Goal: Book appointment/travel/reservation

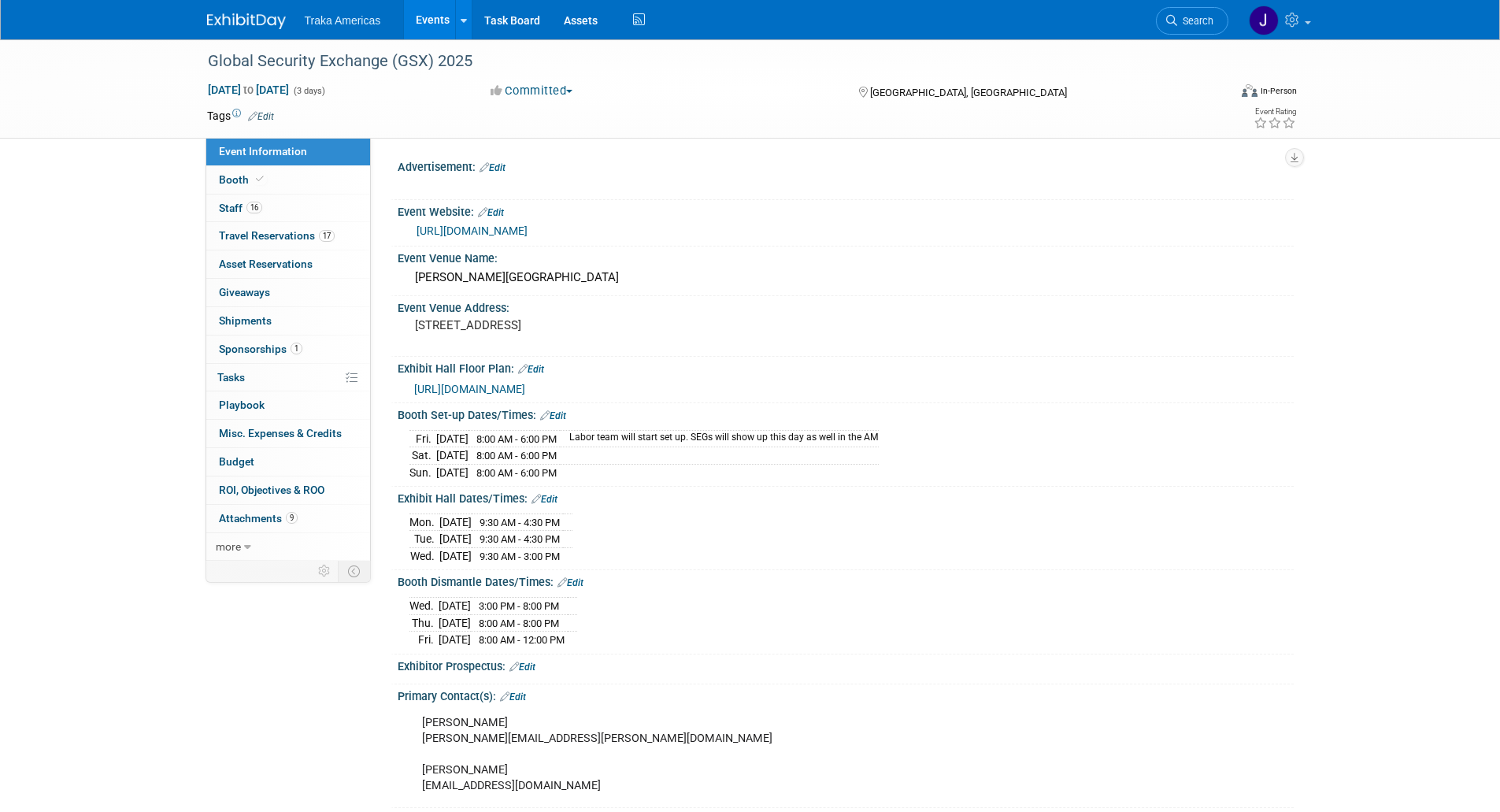
select select "National"
click at [305, 238] on span "Travel Reservations 17" at bounding box center [277, 235] width 116 height 13
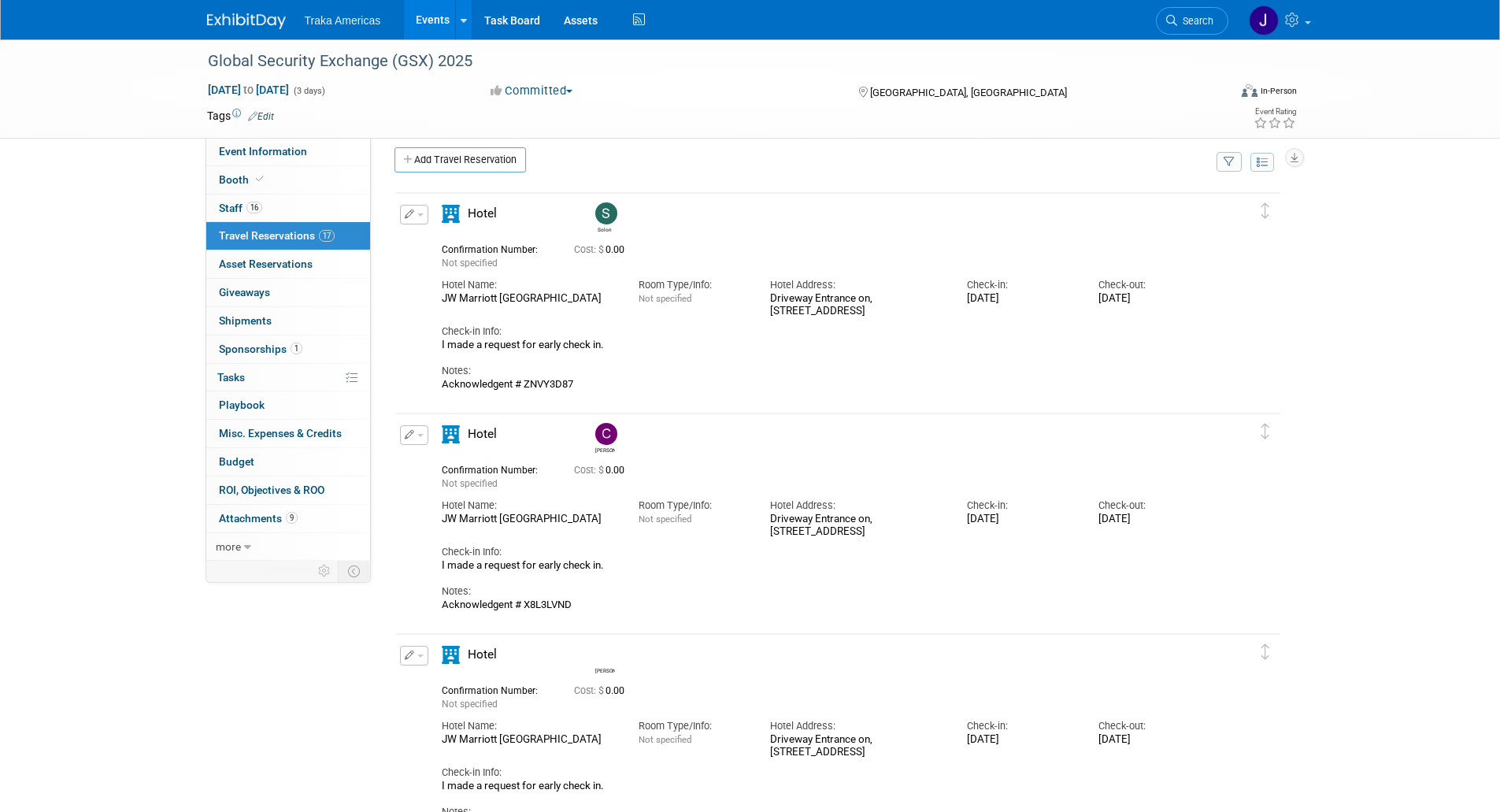
scroll to position [13, 0]
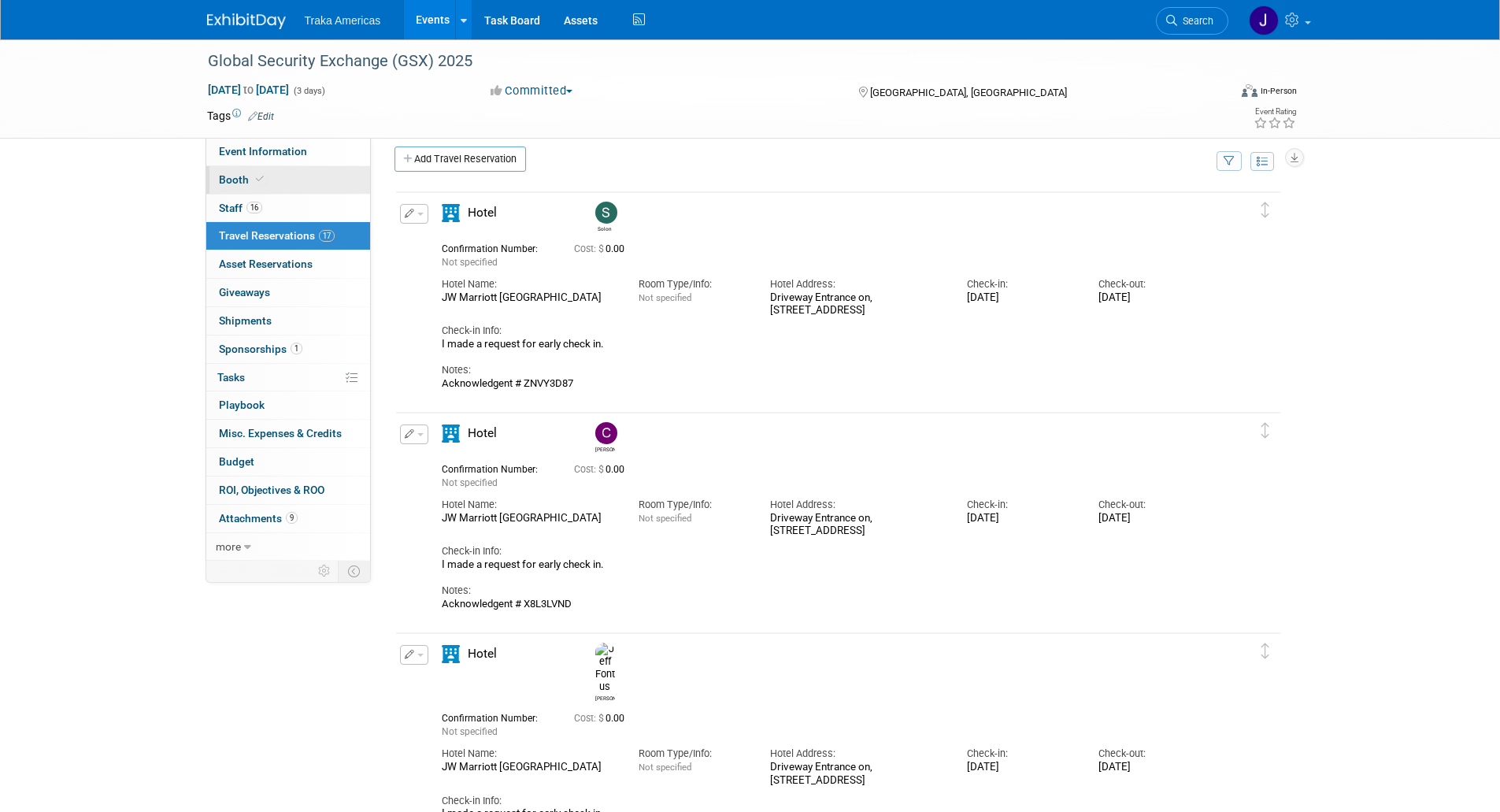
click at [273, 173] on link "Booth" at bounding box center [288, 180] width 164 height 27
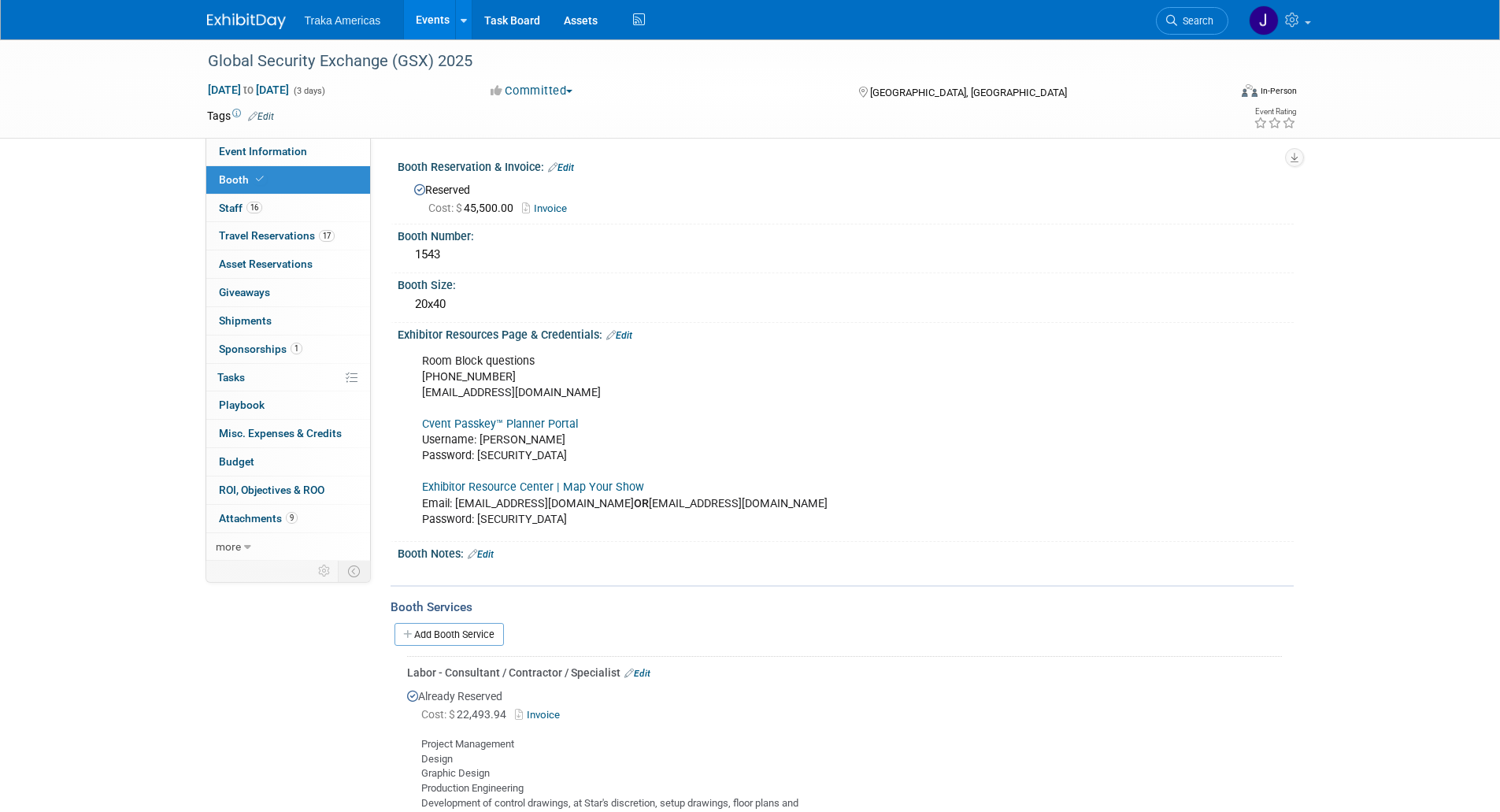
click at [482, 421] on link "Cvent Passkey™ Planner Portal" at bounding box center [500, 424] width 156 height 14
drag, startPoint x: 567, startPoint y: 462, endPoint x: 477, endPoint y: 461, distance: 90.0
click at [477, 461] on div "Room Block questions [PHONE_NUMBER] [EMAIL_ADDRESS][DOMAIN_NAME] Cvent Passkey™…" at bounding box center [765, 441] width 710 height 190
copy div "GSXrooms2025!"
click at [269, 234] on span "Travel Reservations 17" at bounding box center [277, 235] width 116 height 13
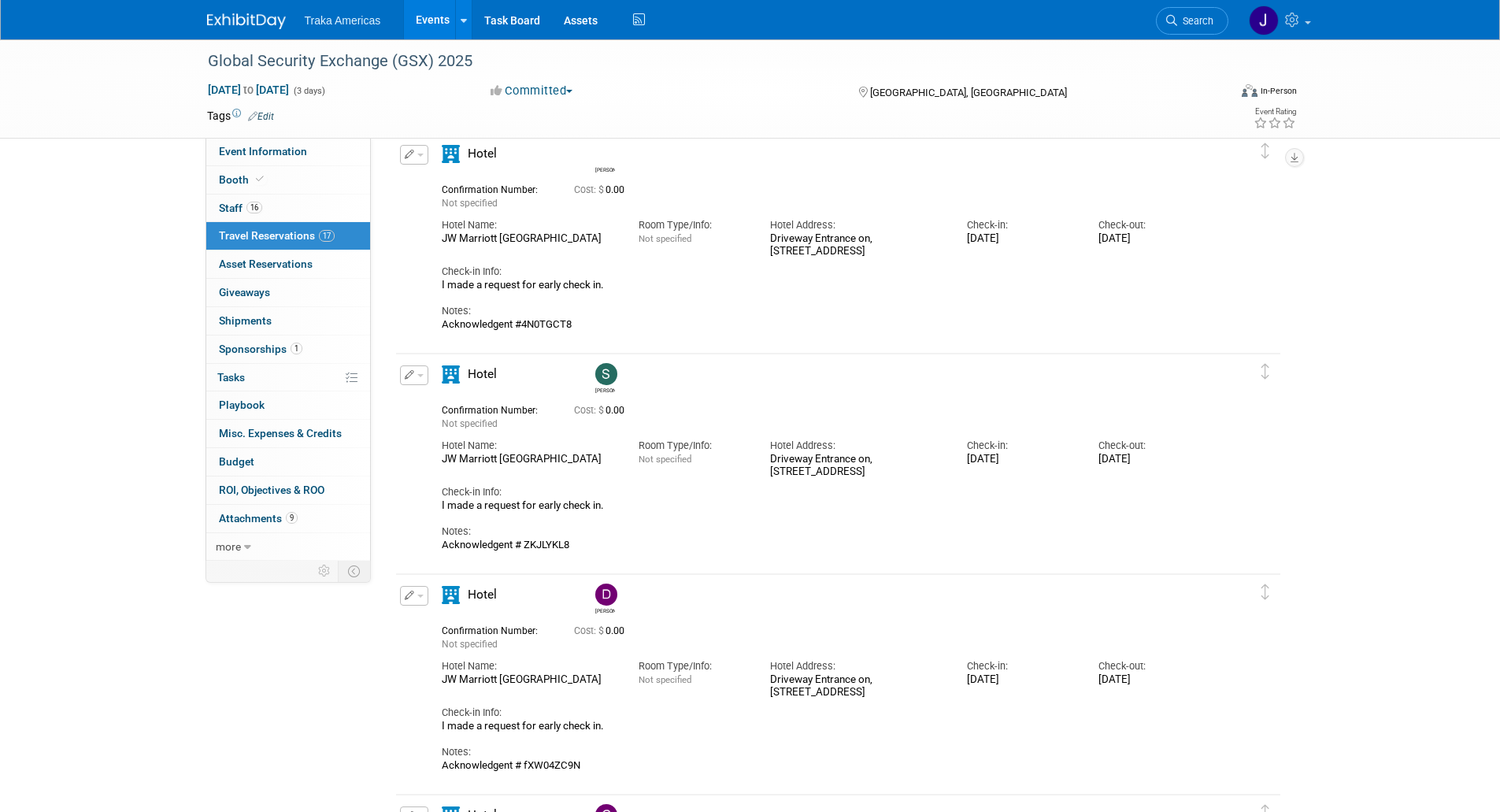
scroll to position [1616, 0]
click at [813, 538] on div "Notes:" at bounding box center [824, 531] width 765 height 14
click at [257, 173] on span at bounding box center [260, 179] width 15 height 12
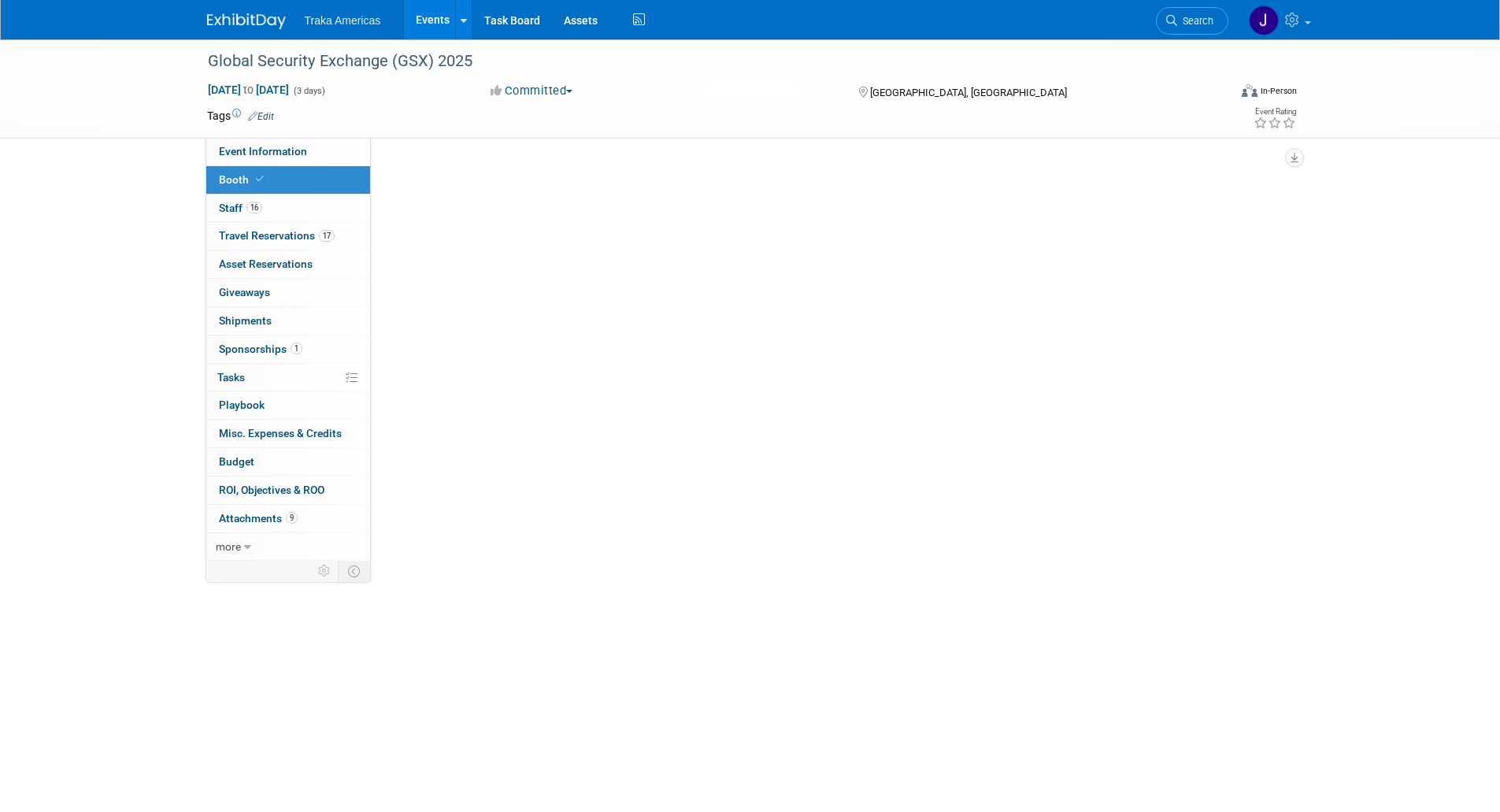
scroll to position [0, 0]
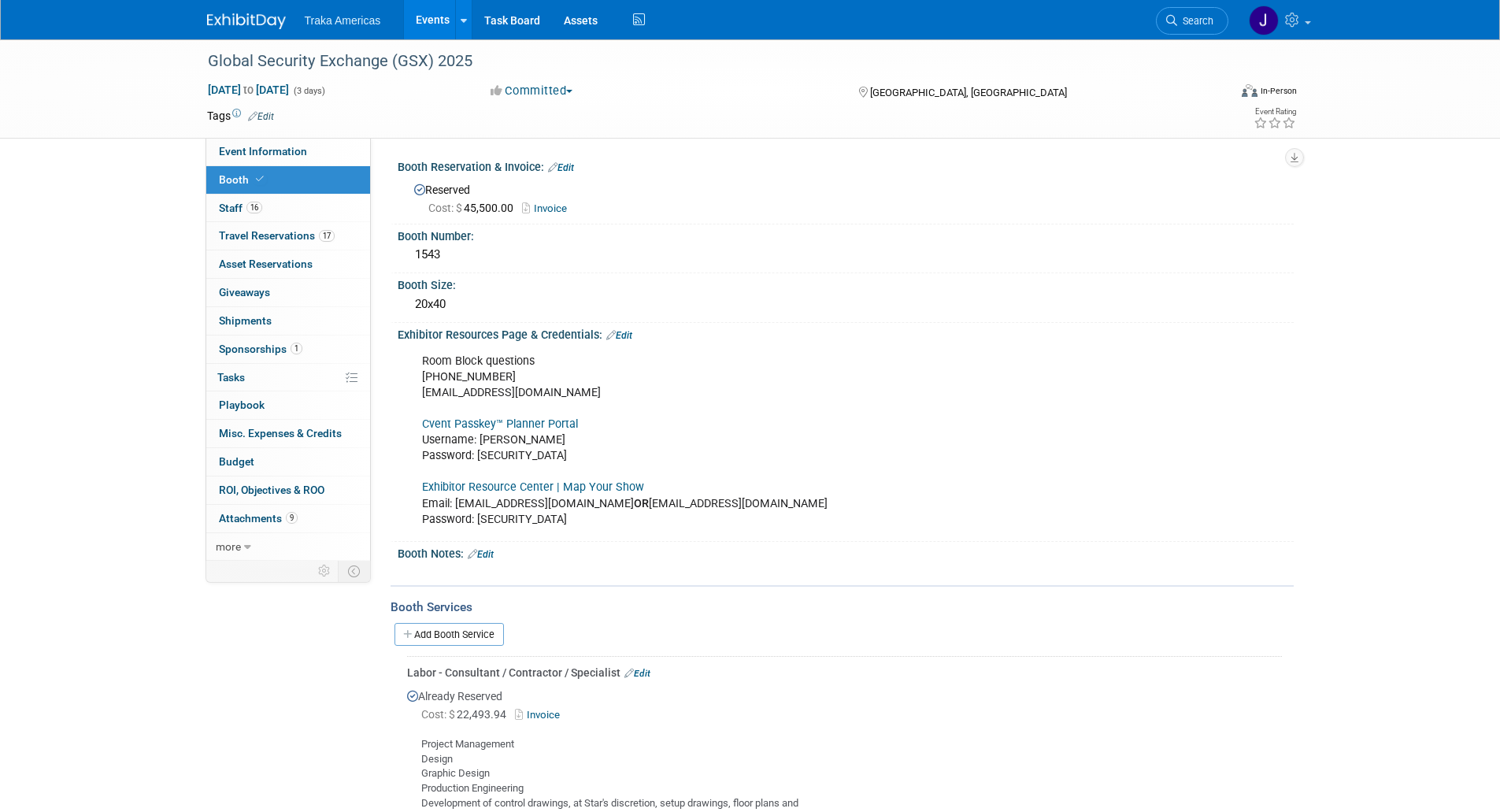
click at [498, 422] on link "Cvent Passkey™ Planner Portal" at bounding box center [500, 424] width 156 height 14
click at [311, 247] on link "17 Travel Reservations 17" at bounding box center [288, 236] width 164 height 27
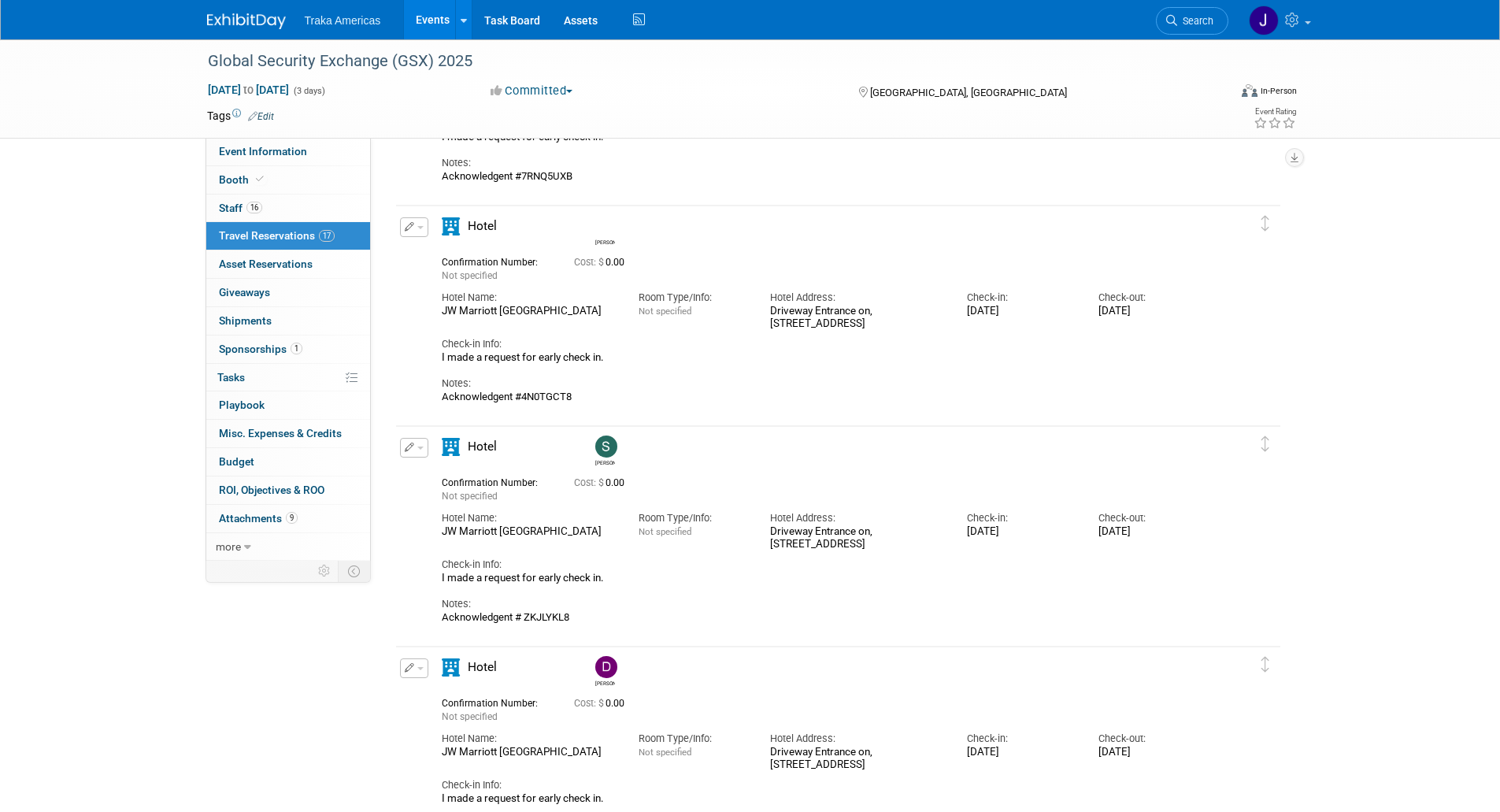
scroll to position [1543, 0]
click at [420, 448] on span "button" at bounding box center [421, 447] width 6 height 3
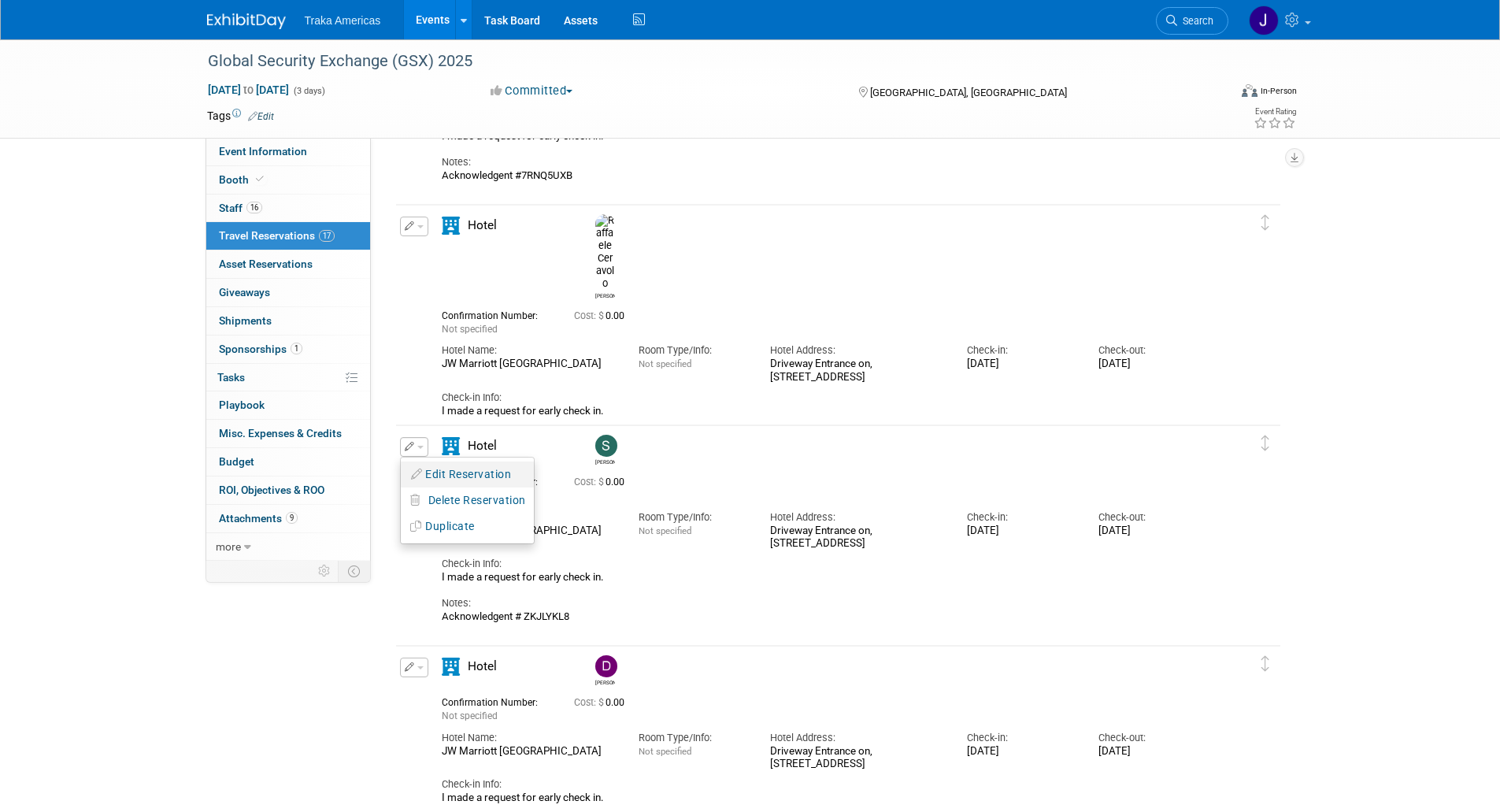
click at [445, 482] on button "Edit Reservation" at bounding box center [467, 474] width 133 height 23
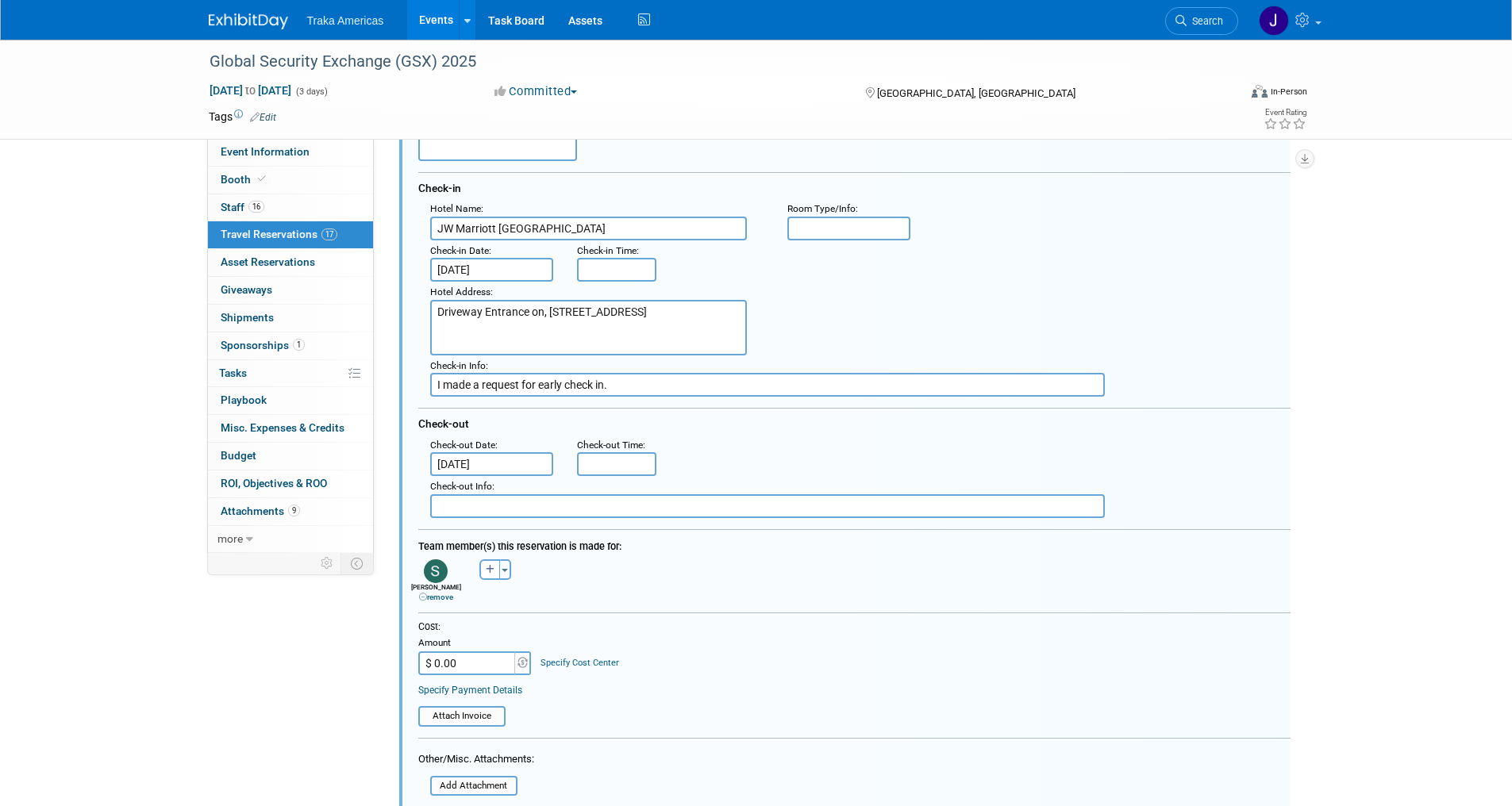
scroll to position [1998, 0]
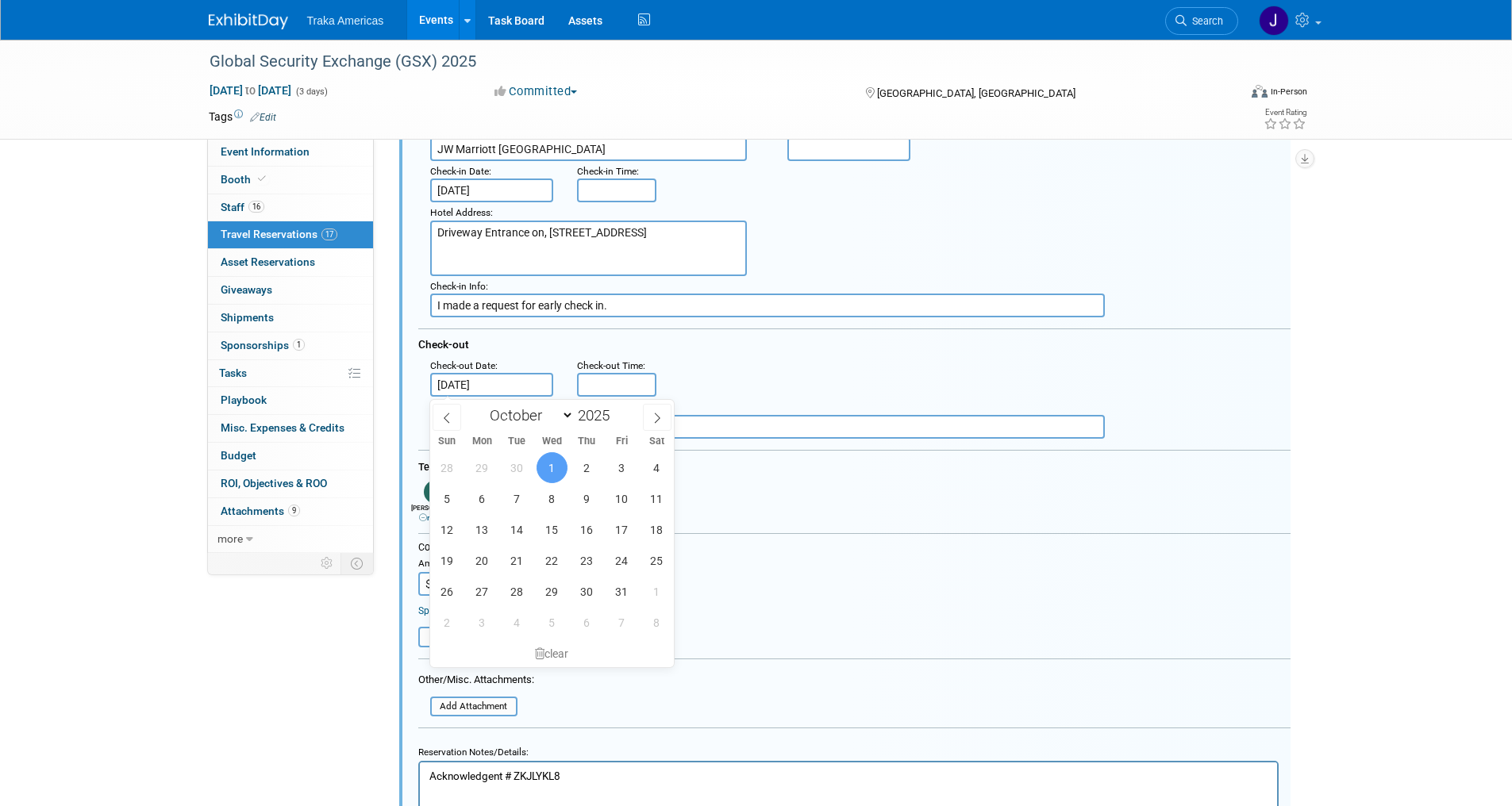
click at [504, 381] on input "[DATE]" at bounding box center [492, 384] width 123 height 24
click at [588, 469] on span "2" at bounding box center [587, 468] width 31 height 31
type input "[DATE]"
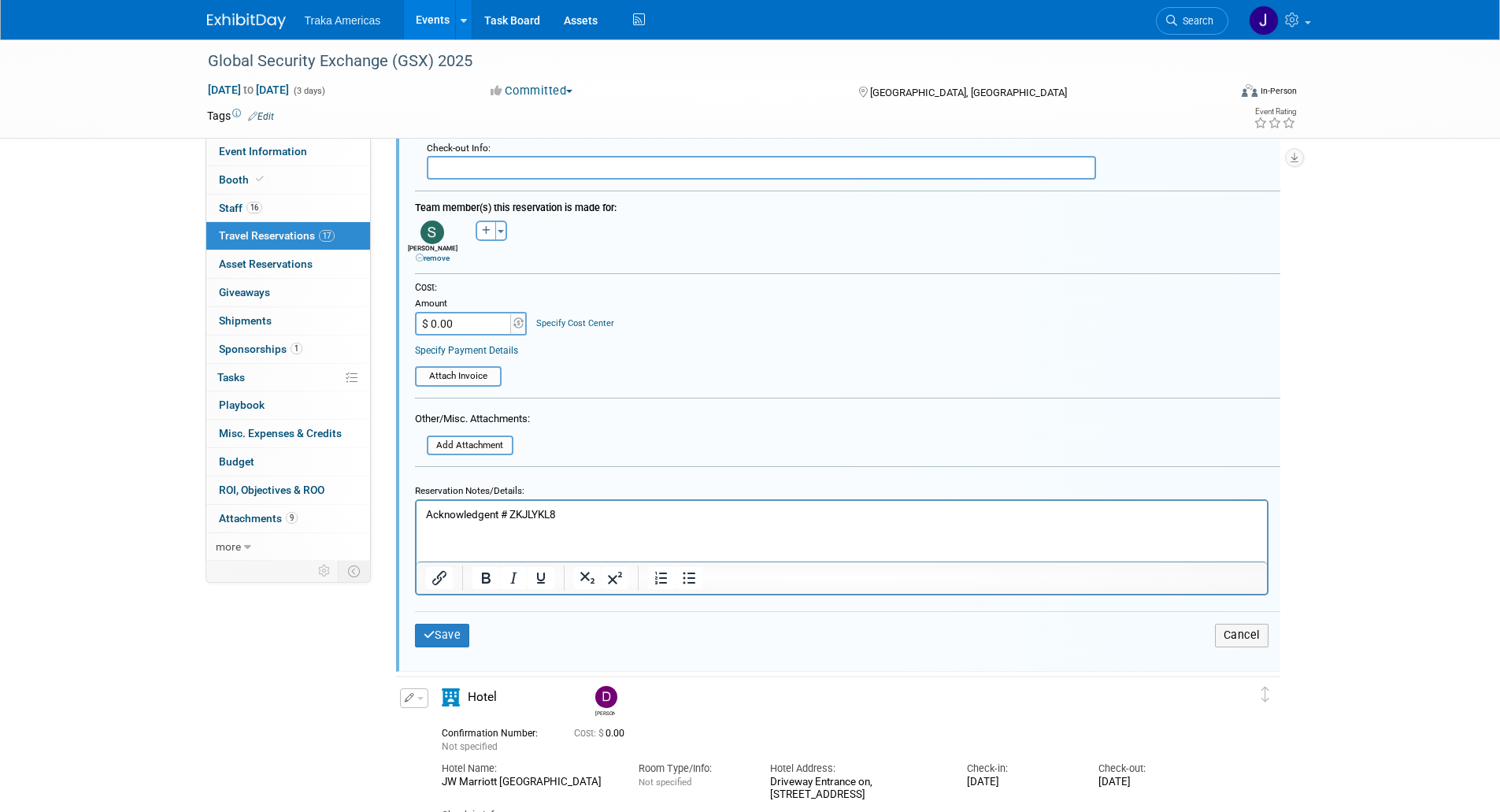
scroll to position [2239, 0]
click at [447, 637] on button "Save" at bounding box center [442, 634] width 55 height 23
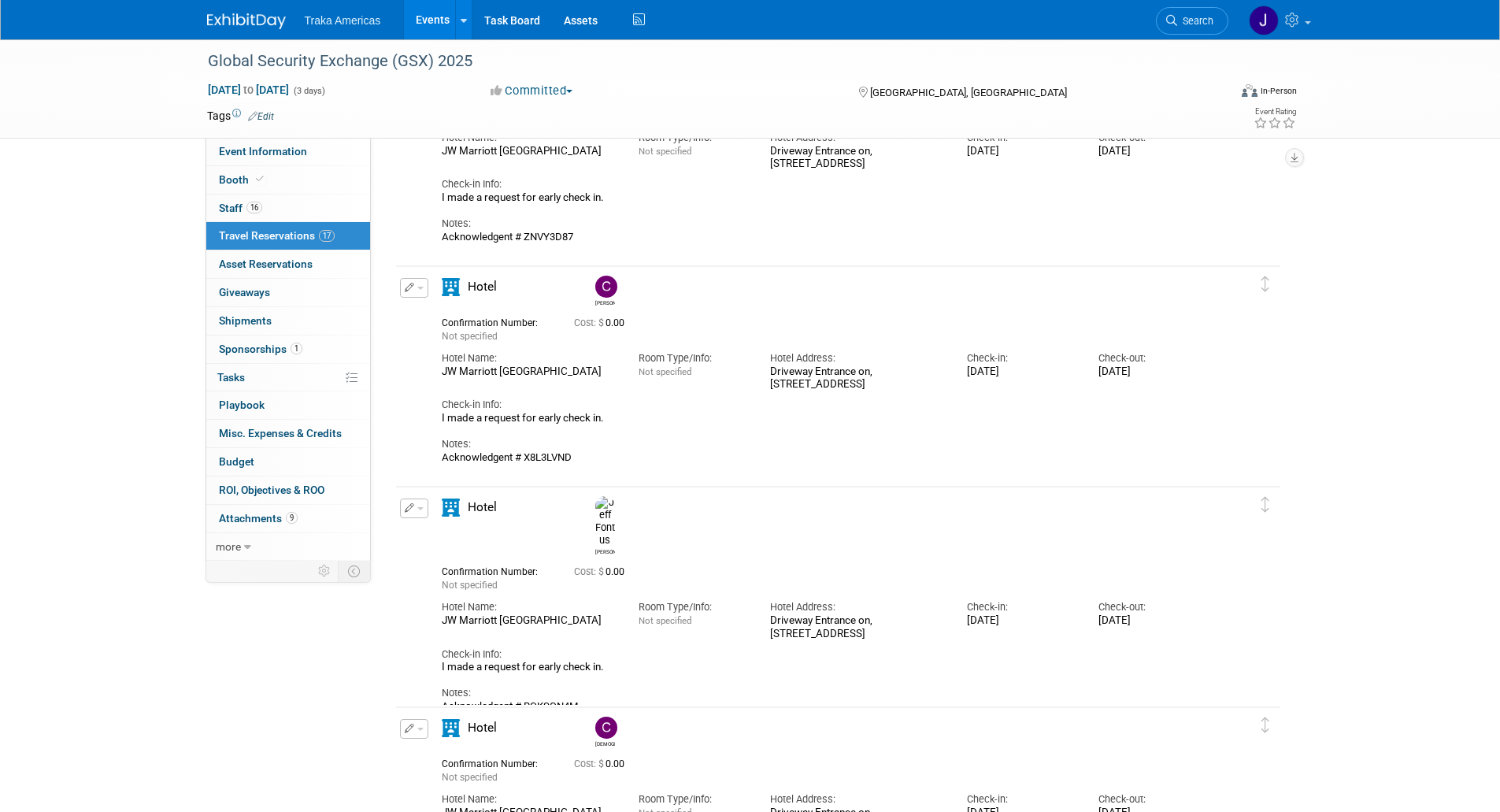
scroll to position [0, 0]
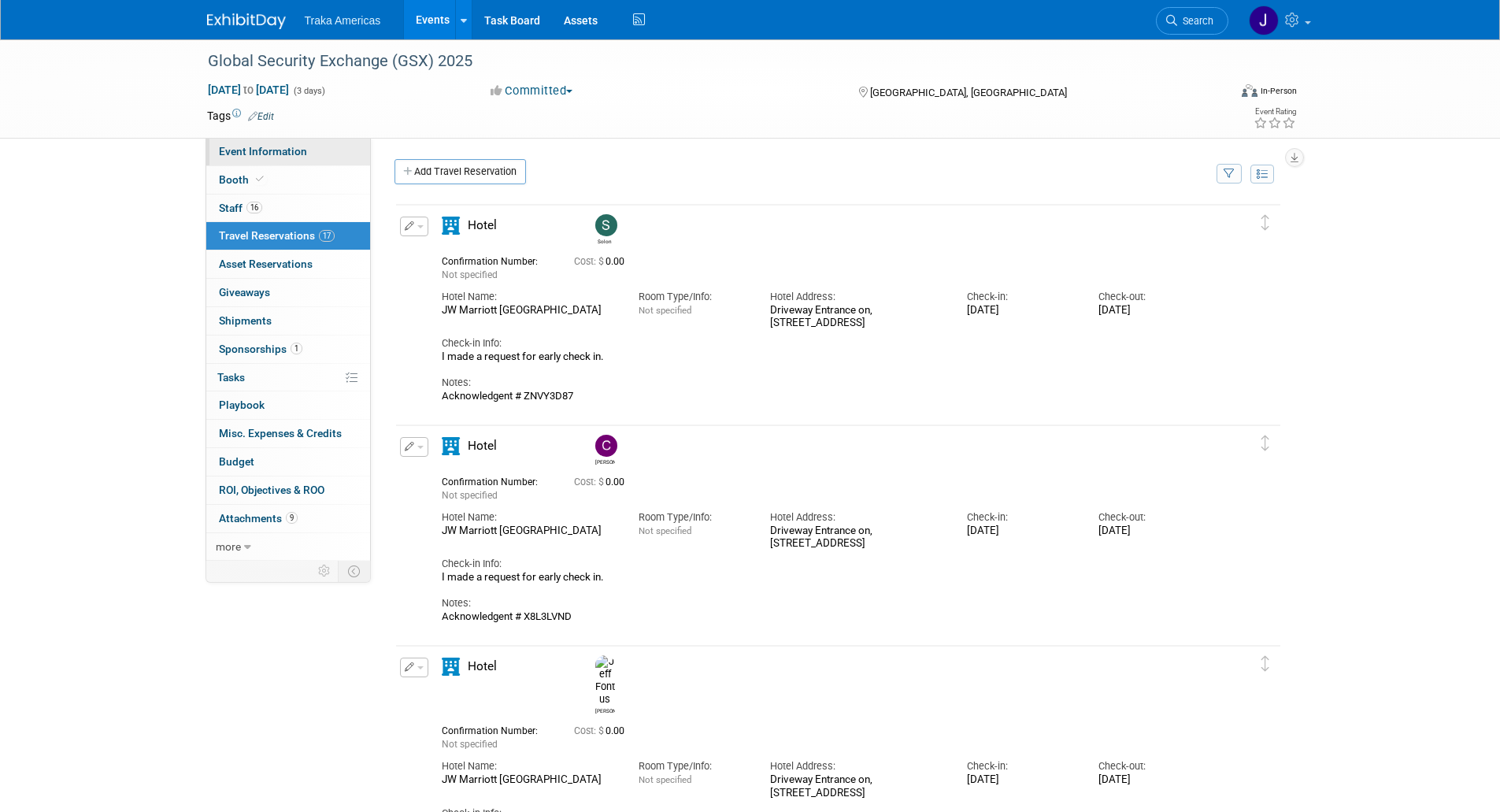
click at [296, 155] on span "Event Information" at bounding box center [263, 151] width 88 height 13
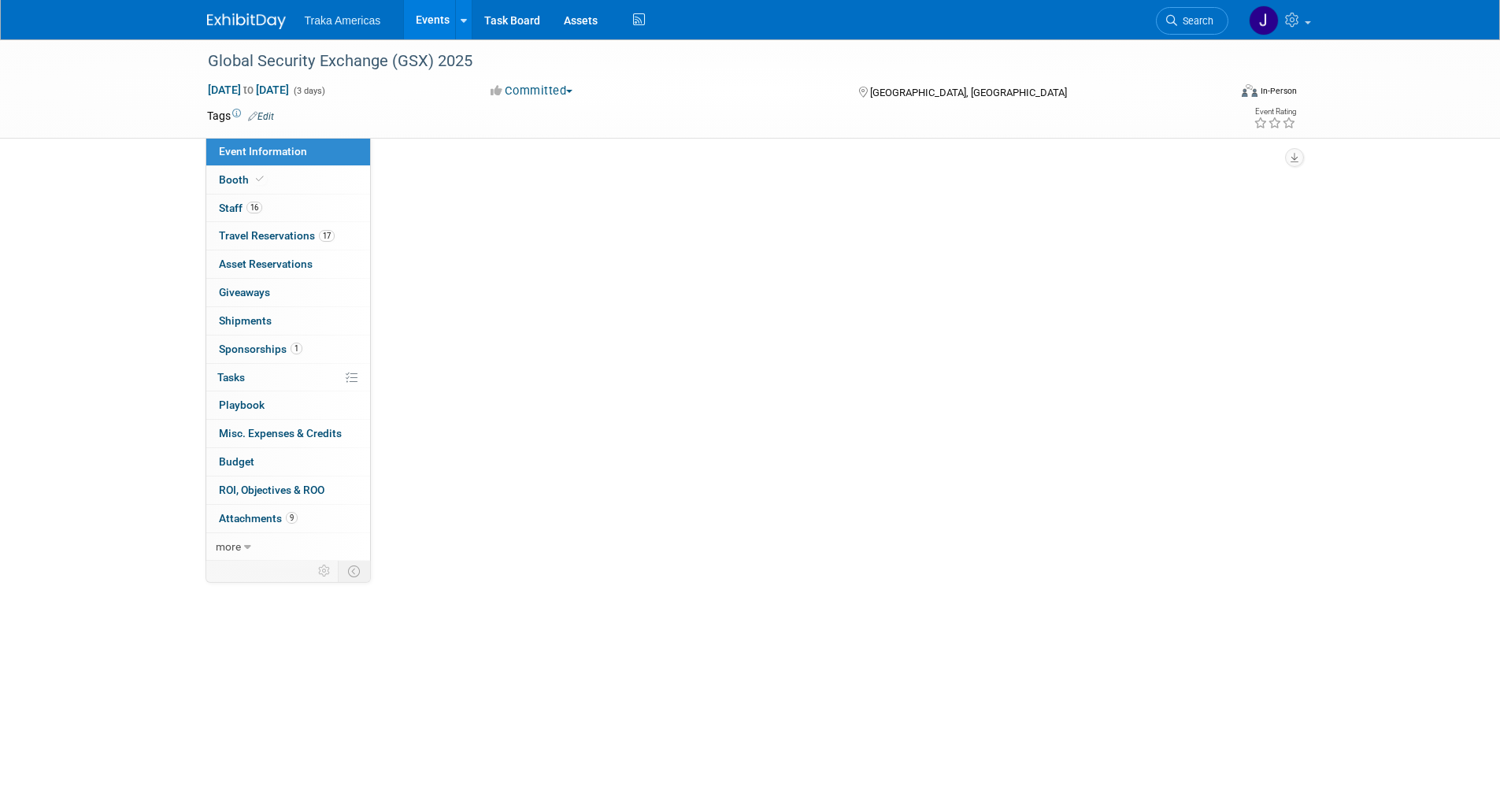
select select "National"
